Goal: Browse casually

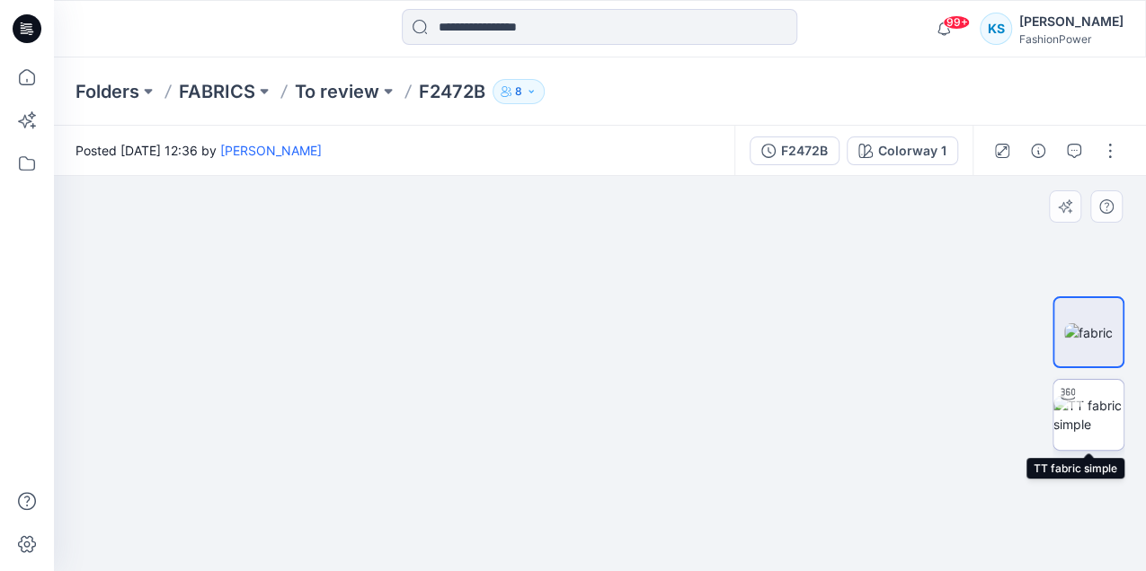
click at [1098, 417] on img at bounding box center [1088, 415] width 70 height 38
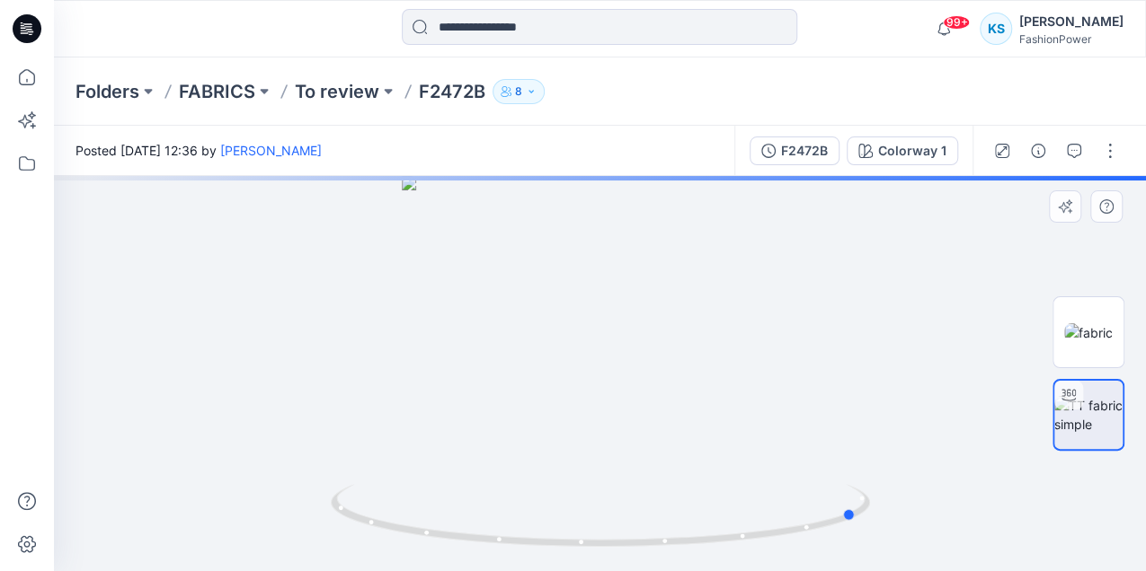
drag, startPoint x: 745, startPoint y: 407, endPoint x: 464, endPoint y: 430, distance: 282.2
click at [464, 430] on div at bounding box center [600, 373] width 1092 height 395
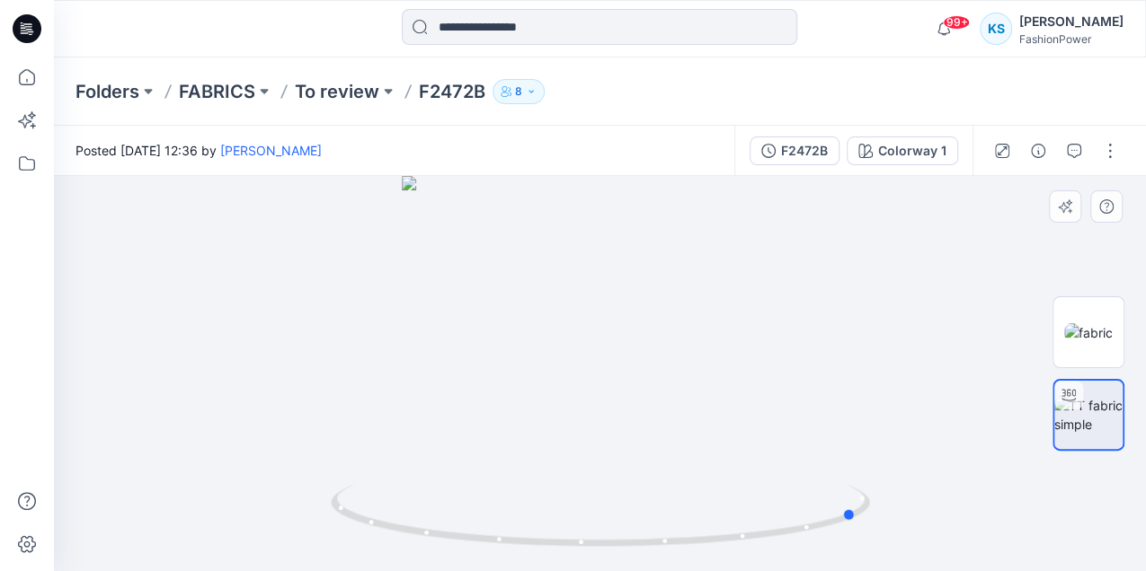
click at [553, 412] on div at bounding box center [600, 373] width 1092 height 395
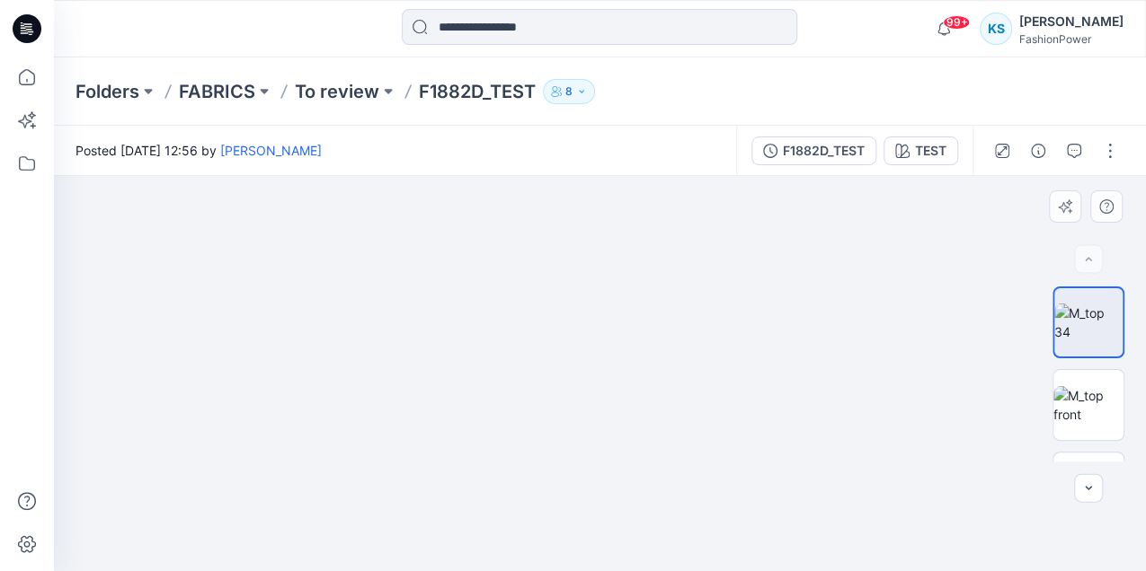
drag, startPoint x: 751, startPoint y: 482, endPoint x: 739, endPoint y: 295, distance: 187.3
drag, startPoint x: 683, startPoint y: 466, endPoint x: 718, endPoint y: 261, distance: 208.7
click at [1099, 405] on img at bounding box center [1088, 405] width 70 height 38
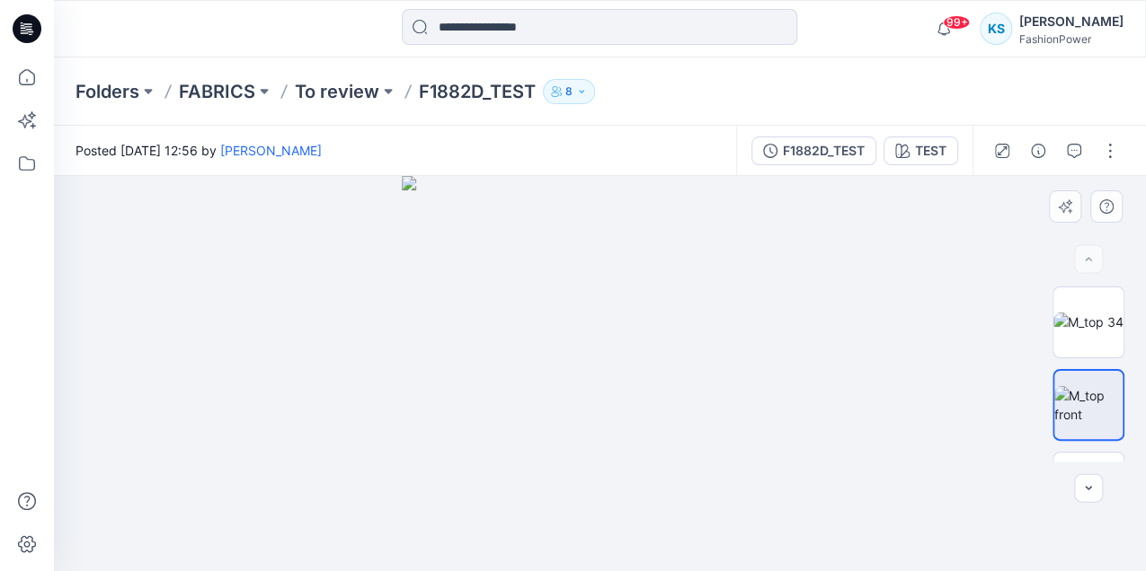
drag, startPoint x: 621, startPoint y: 421, endPoint x: 449, endPoint y: 350, distance: 185.7
click at [440, 349] on img at bounding box center [599, 373] width 395 height 395
drag, startPoint x: 581, startPoint y: 376, endPoint x: 705, endPoint y: 460, distance: 149.5
click at [765, 306] on img at bounding box center [599, 373] width 395 height 395
drag, startPoint x: 683, startPoint y: 480, endPoint x: 491, endPoint y: 398, distance: 208.1
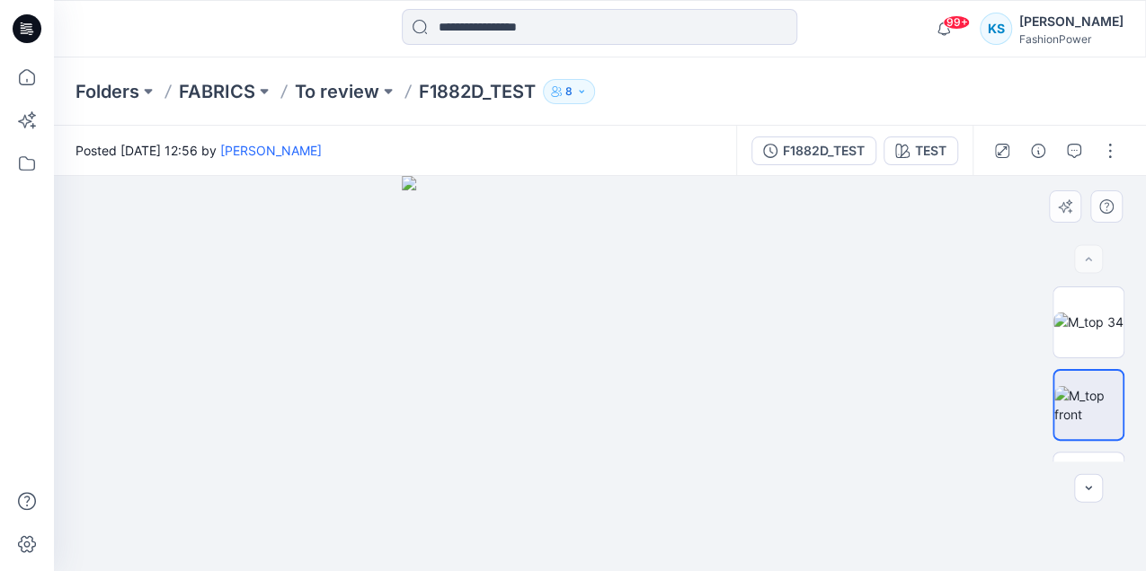
click at [399, 404] on div at bounding box center [600, 373] width 1092 height 395
drag, startPoint x: 612, startPoint y: 303, endPoint x: 872, endPoint y: 316, distance: 260.9
click at [852, 319] on div at bounding box center [600, 373] width 1092 height 395
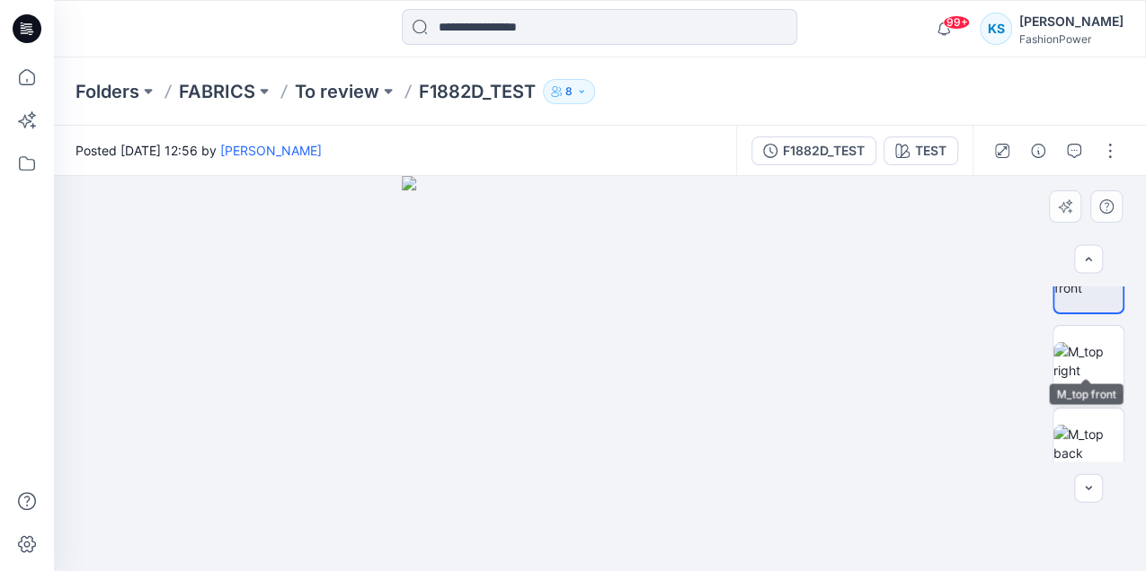
scroll to position [239, 0]
